Goal: Task Accomplishment & Management: Manage account settings

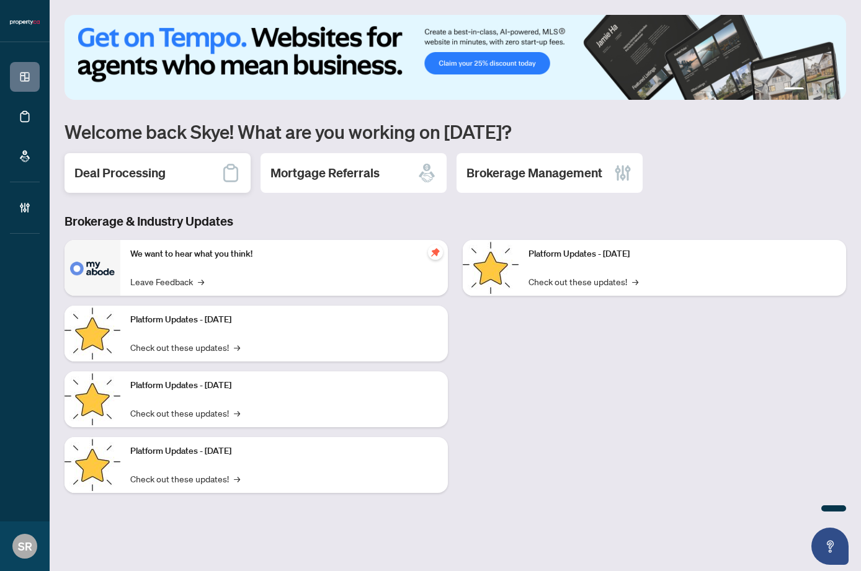
click at [152, 177] on h2 "Deal Processing" at bounding box center [119, 172] width 91 height 17
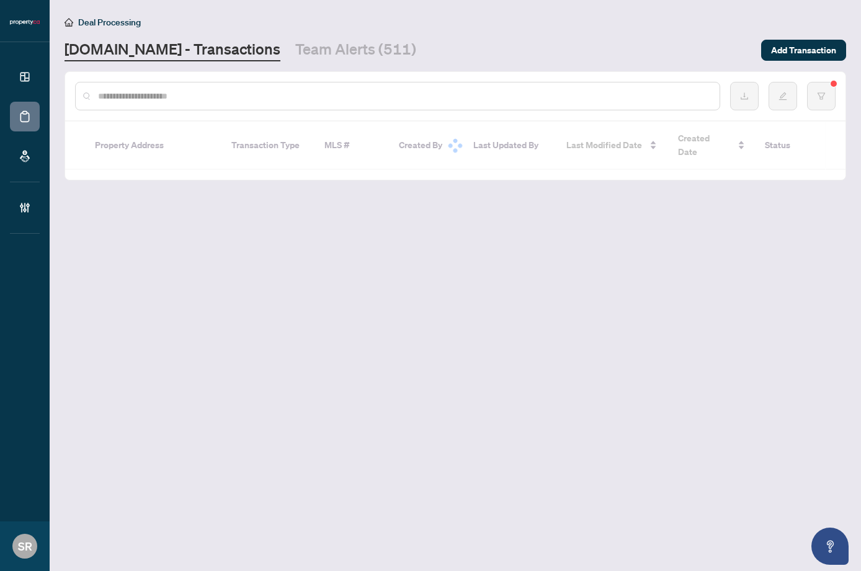
click at [233, 97] on input "text" at bounding box center [403, 96] width 611 height 14
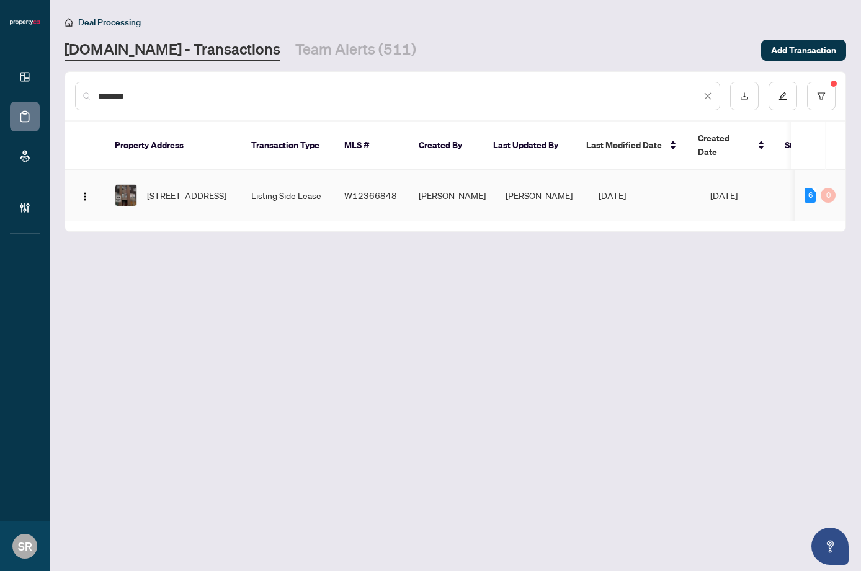
type input "********"
click at [535, 182] on td "[PERSON_NAME]" at bounding box center [541, 195] width 93 height 51
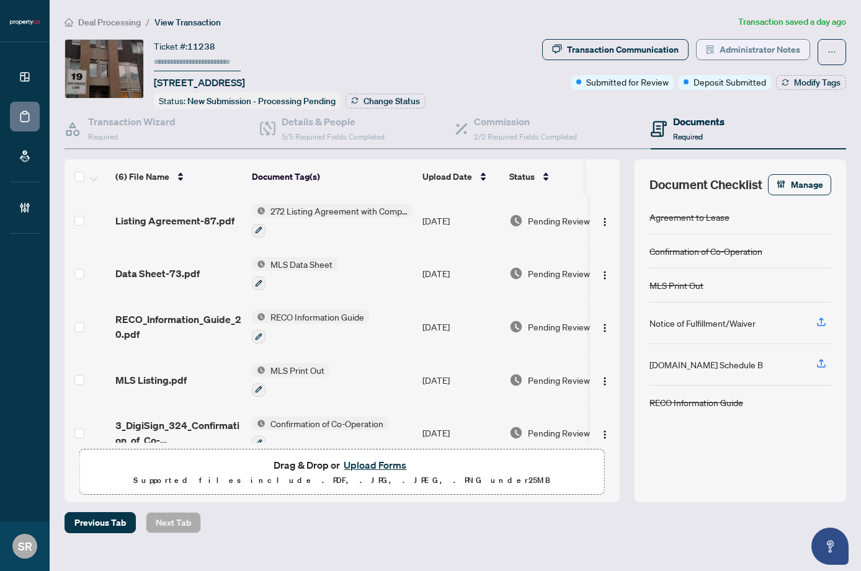
click at [773, 55] on span "Administrator Notes" at bounding box center [759, 50] width 81 height 20
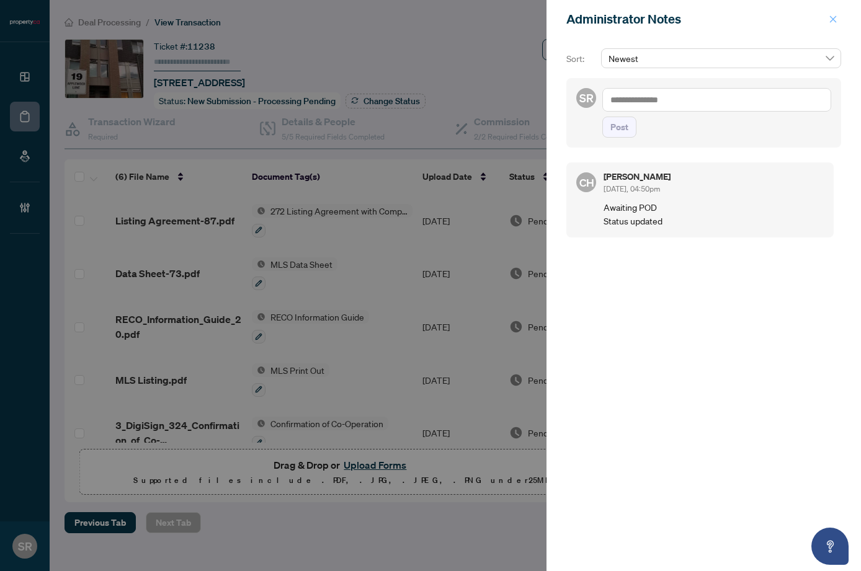
click at [830, 16] on icon "close" at bounding box center [833, 19] width 7 height 7
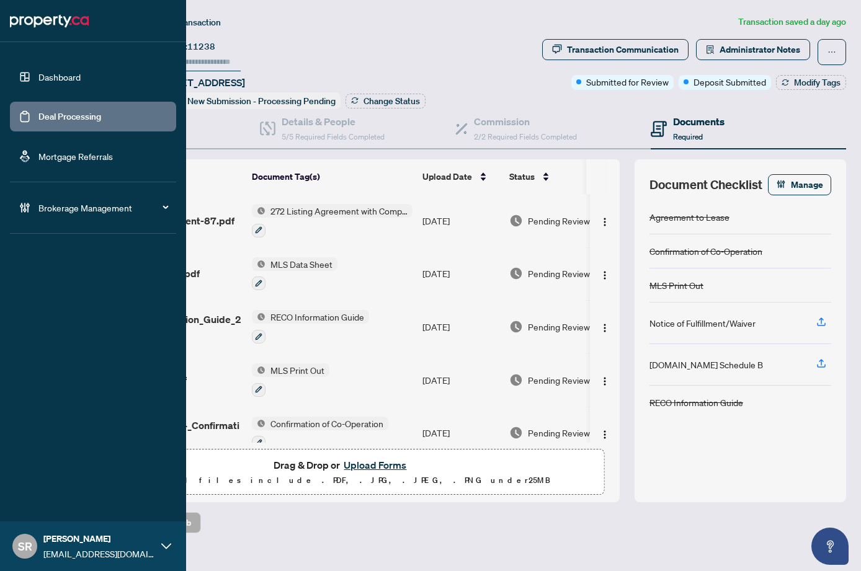
click at [38, 78] on link "Dashboard" at bounding box center [59, 76] width 42 height 11
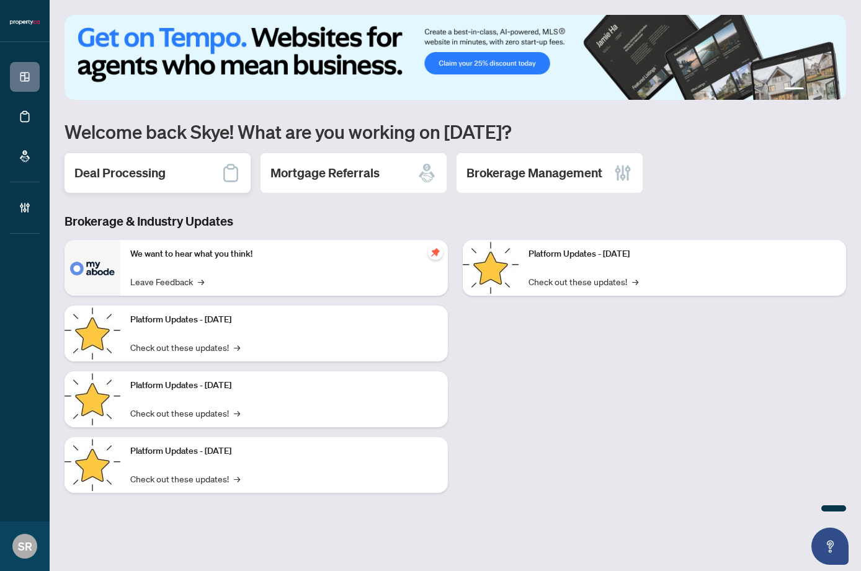
click at [192, 178] on div "Deal Processing" at bounding box center [157, 173] width 186 height 40
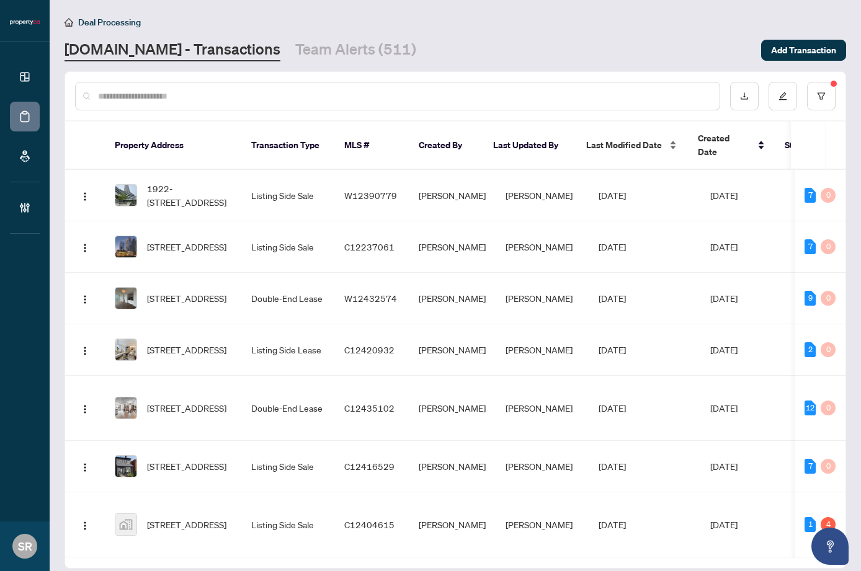
click at [616, 140] on span "Last Modified Date" at bounding box center [624, 145] width 76 height 14
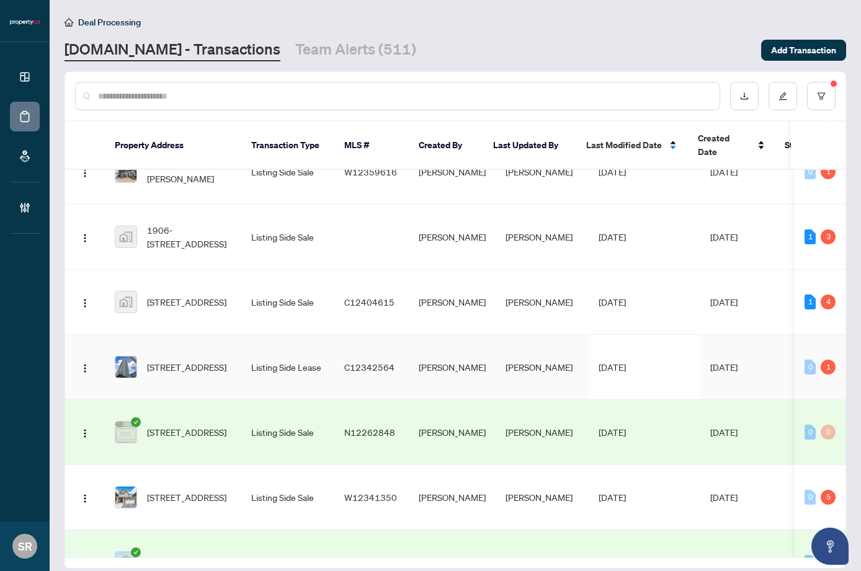
scroll to position [163, 0]
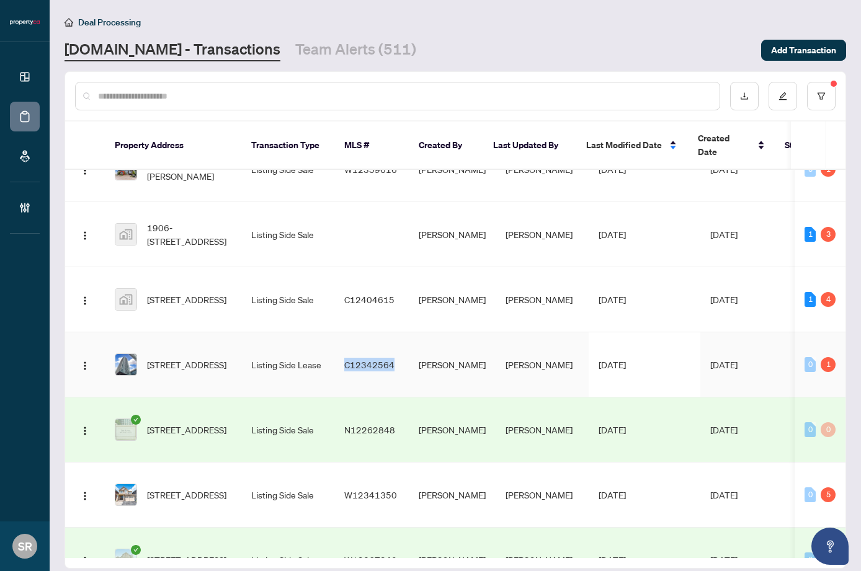
copy span "C12342564"
copy span "C12404615"
click at [415, 347] on td "Andreea Pavlov" at bounding box center [452, 364] width 87 height 65
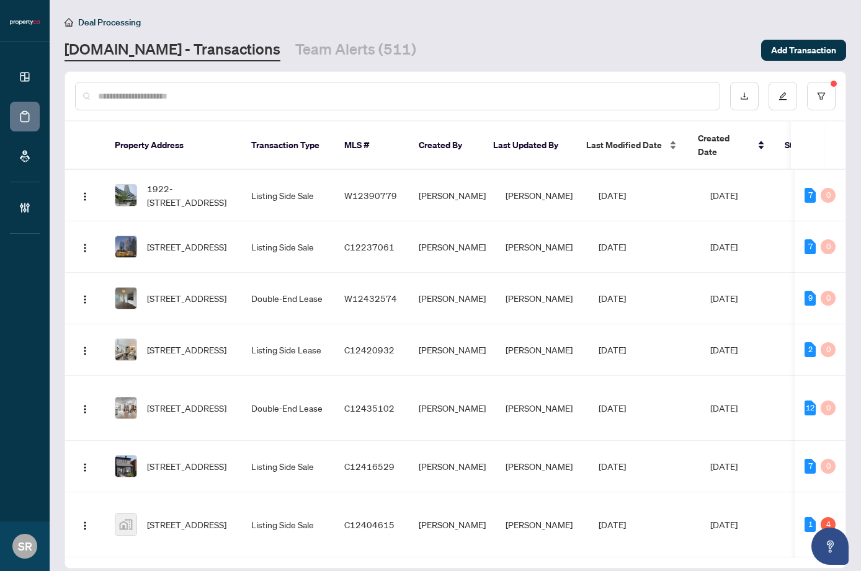
click at [628, 138] on span "Last Modified Date" at bounding box center [624, 145] width 76 height 14
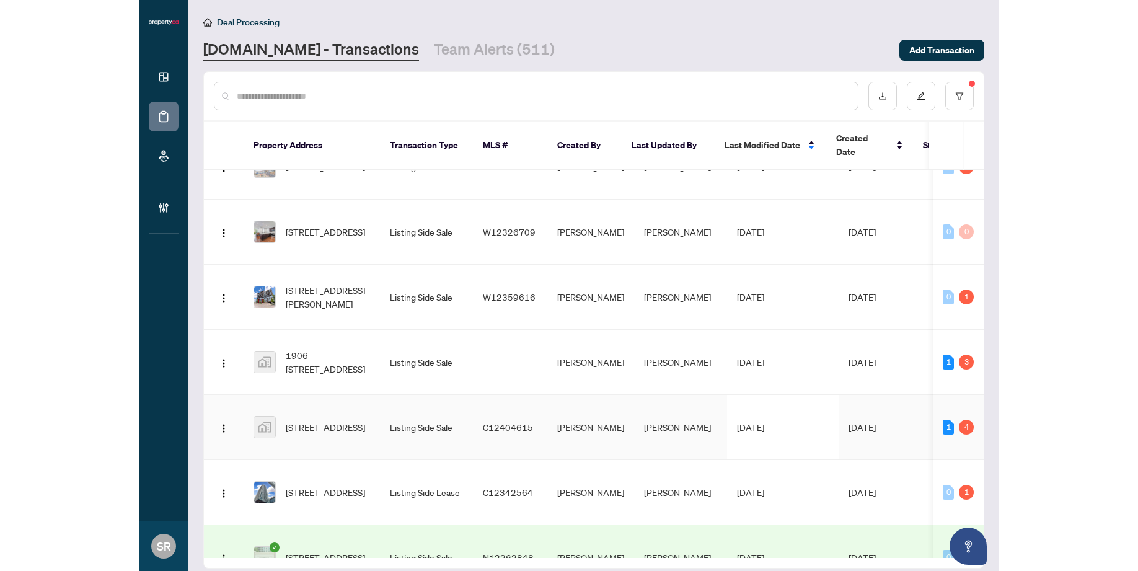
scroll to position [74, 0]
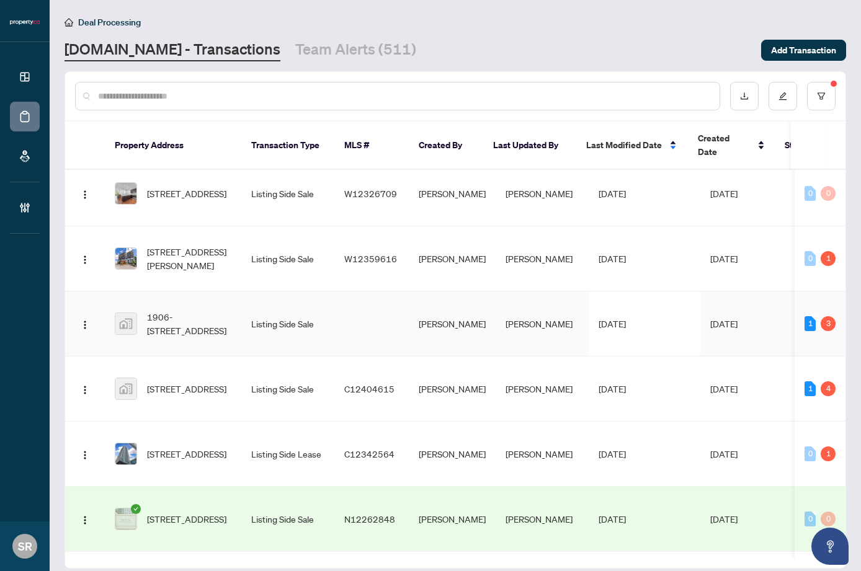
click at [242, 298] on td "Listing Side Sale" at bounding box center [287, 323] width 93 height 65
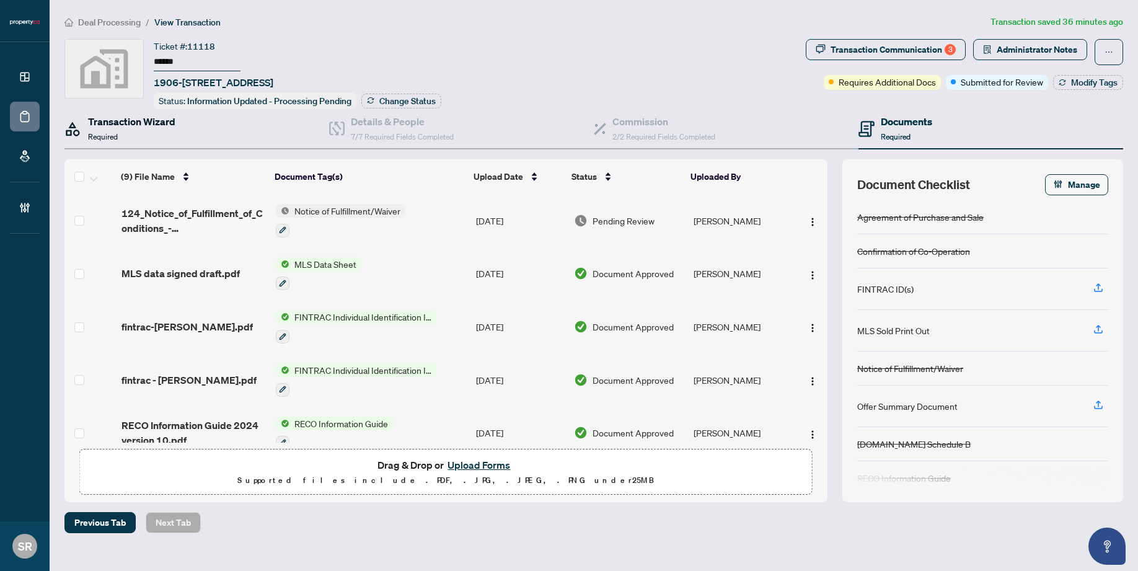
drag, startPoint x: 140, startPoint y: 123, endPoint x: 237, endPoint y: 128, distance: 97.5
click at [141, 123] on h4 "Transaction Wizard" at bounding box center [131, 121] width 87 height 15
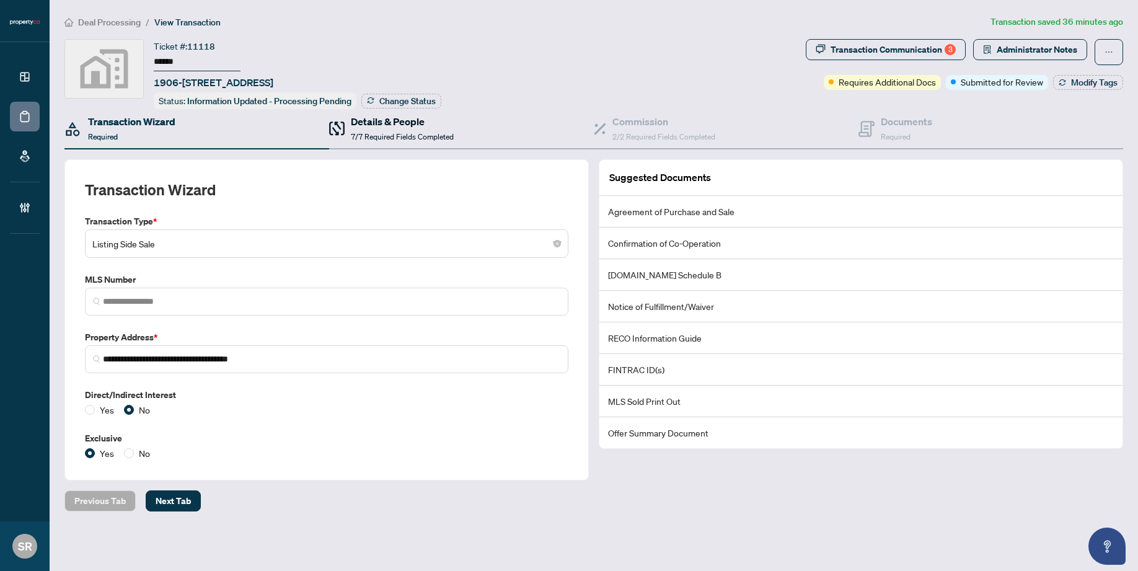
click at [382, 125] on h4 "Details & People" at bounding box center [402, 121] width 103 height 15
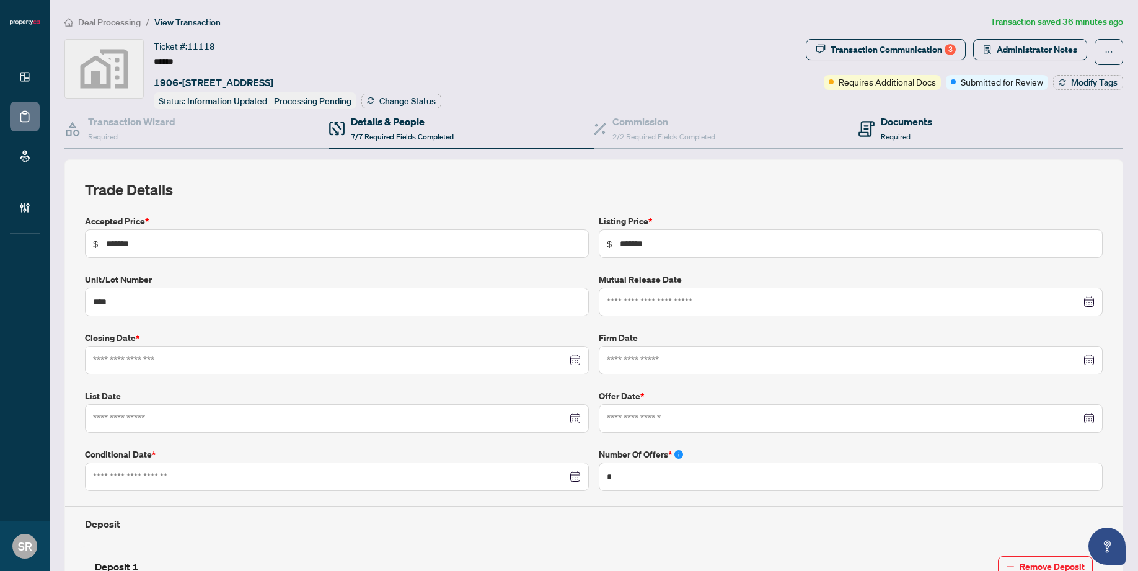
type input "**********"
click at [860, 52] on span "Administrator Notes" at bounding box center [1037, 50] width 81 height 20
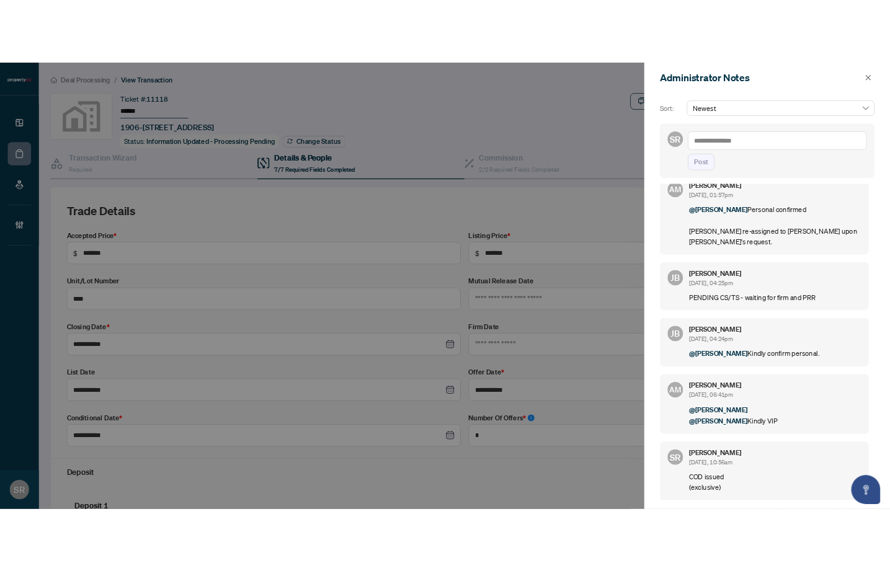
scroll to position [28, 0]
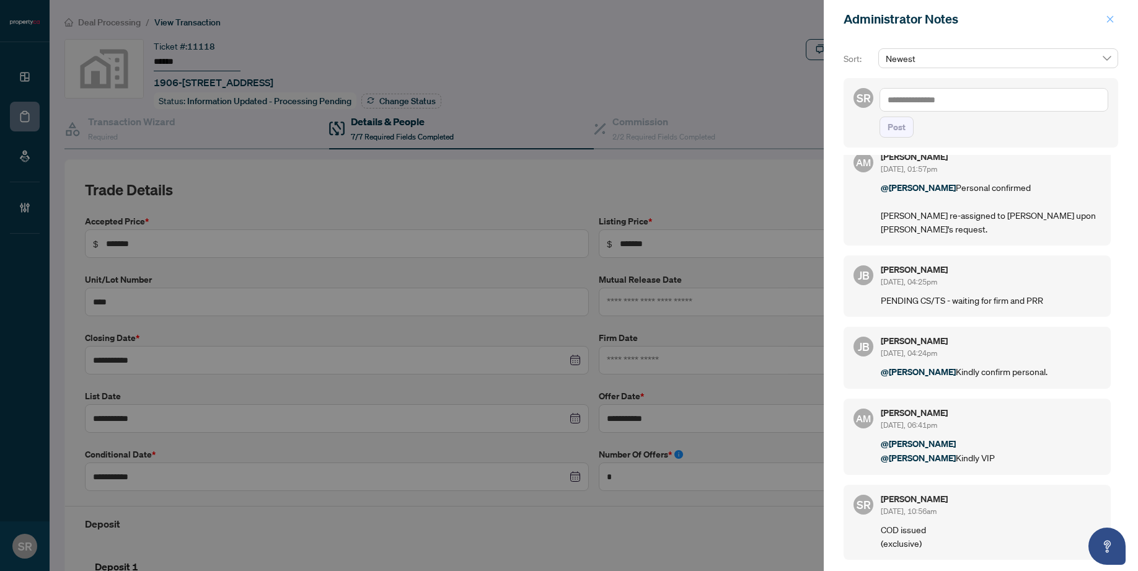
click at [860, 14] on span "button" at bounding box center [1110, 19] width 9 height 20
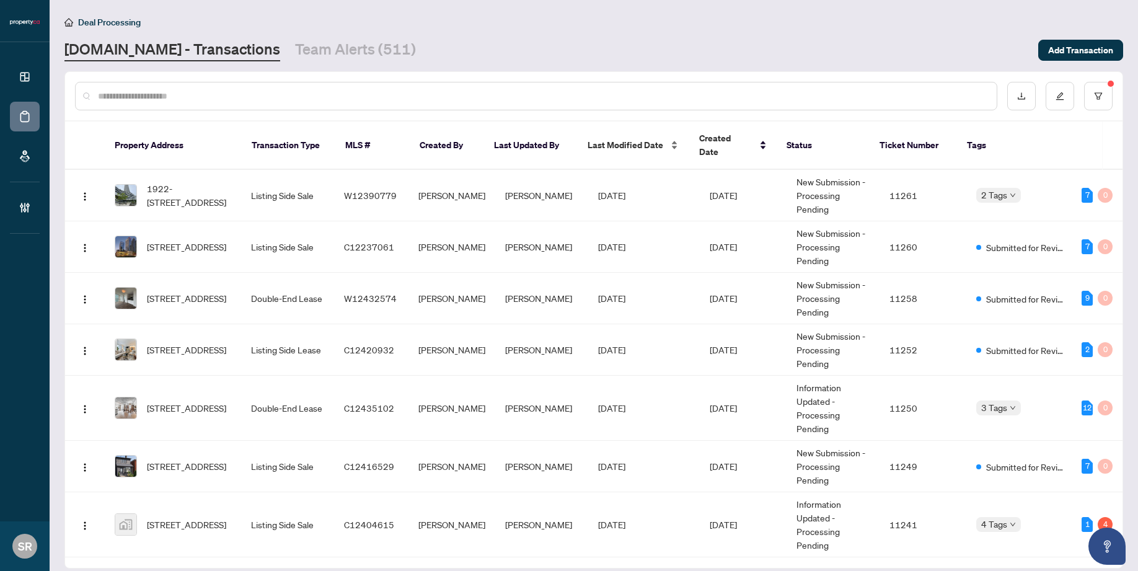
click at [646, 141] on span "Last Modified Date" at bounding box center [626, 145] width 76 height 14
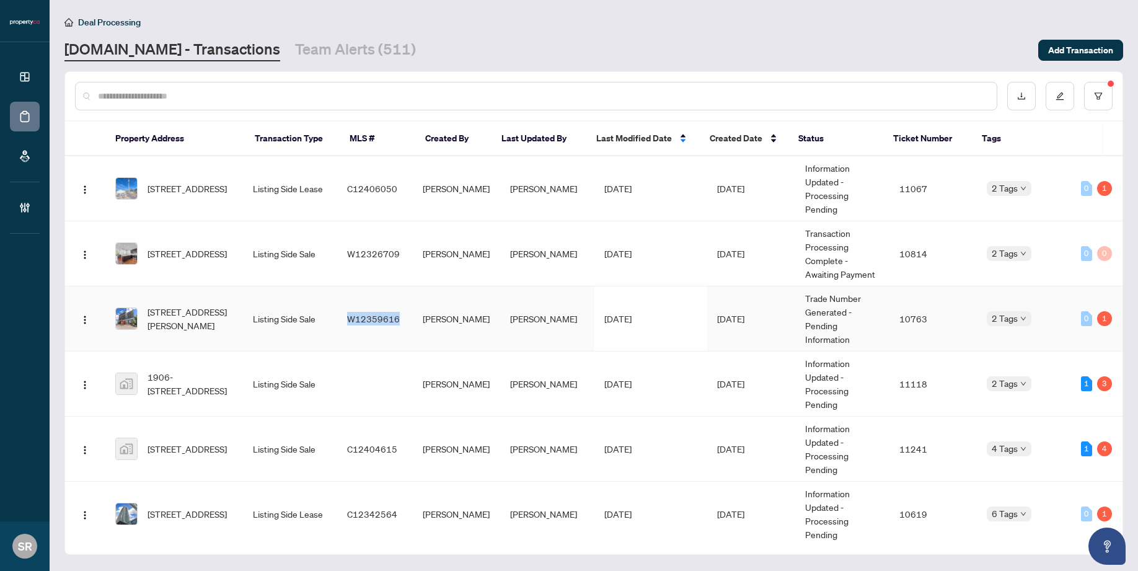
copy span "W12359616"
copy span "W12326709"
copy span "C12406050"
click at [605, 251] on span "[DATE]" at bounding box center [618, 253] width 27 height 11
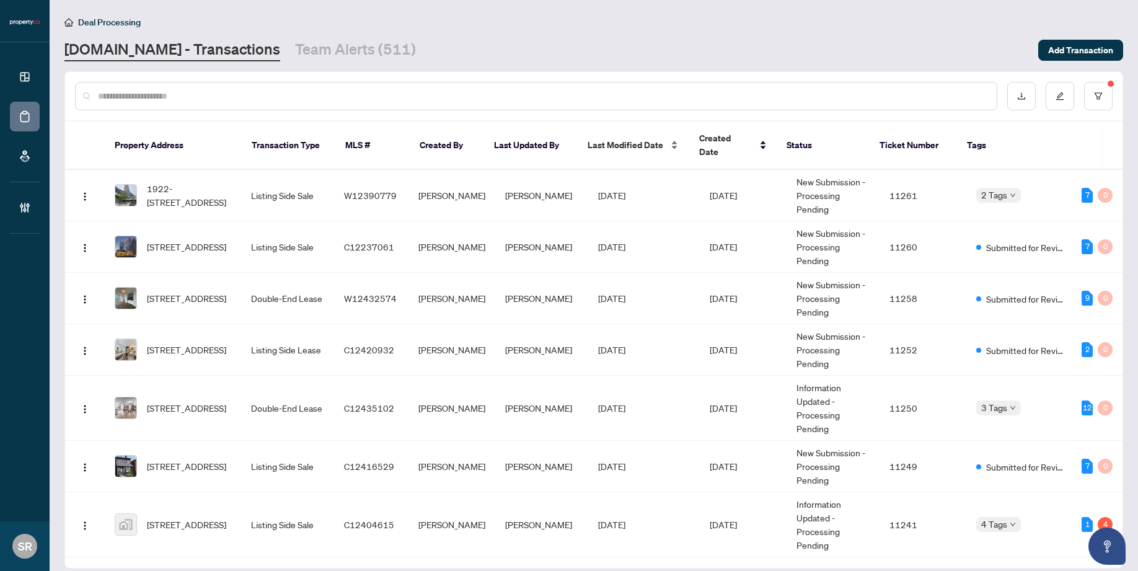
click at [657, 141] on span "Last Modified Date" at bounding box center [626, 145] width 76 height 14
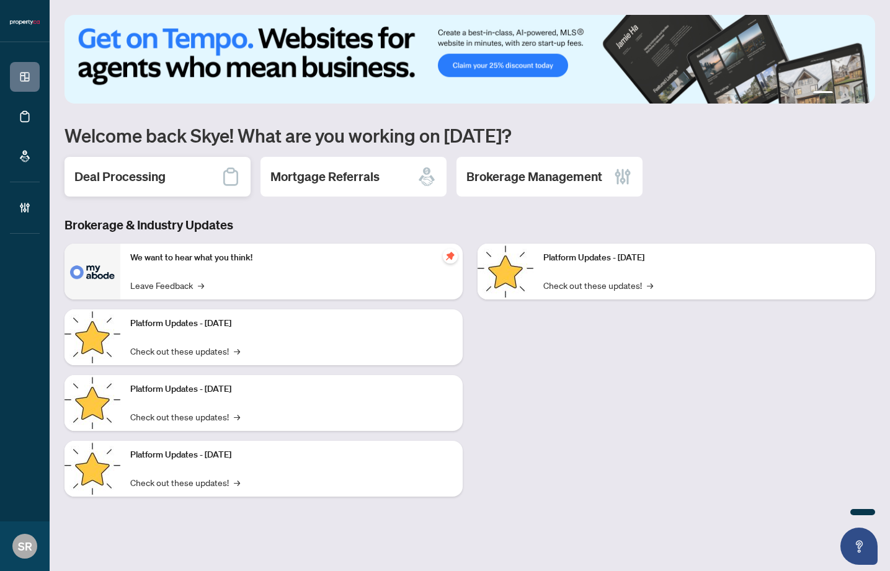
click at [137, 166] on div "Deal Processing" at bounding box center [157, 177] width 186 height 40
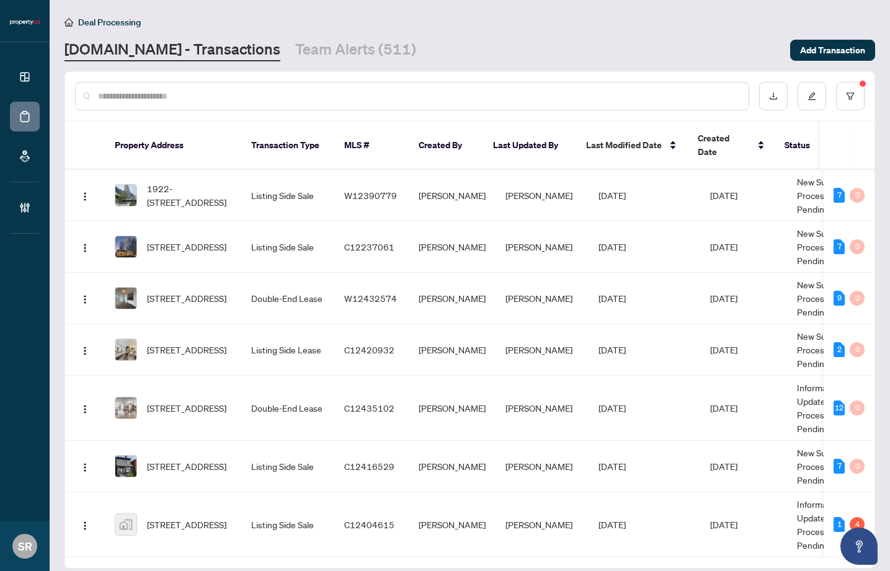
click at [287, 97] on input "text" at bounding box center [418, 96] width 641 height 14
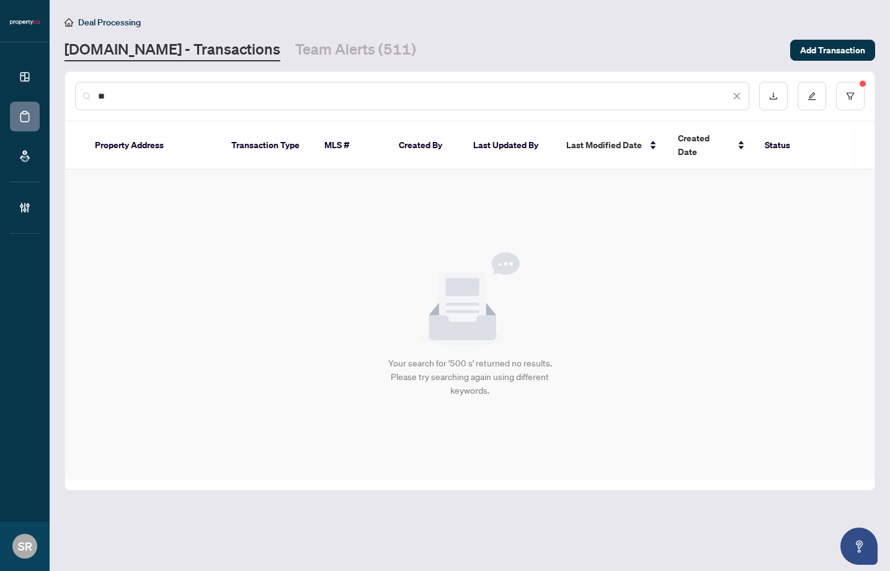
type input "*"
